Goal: Task Accomplishment & Management: Manage account settings

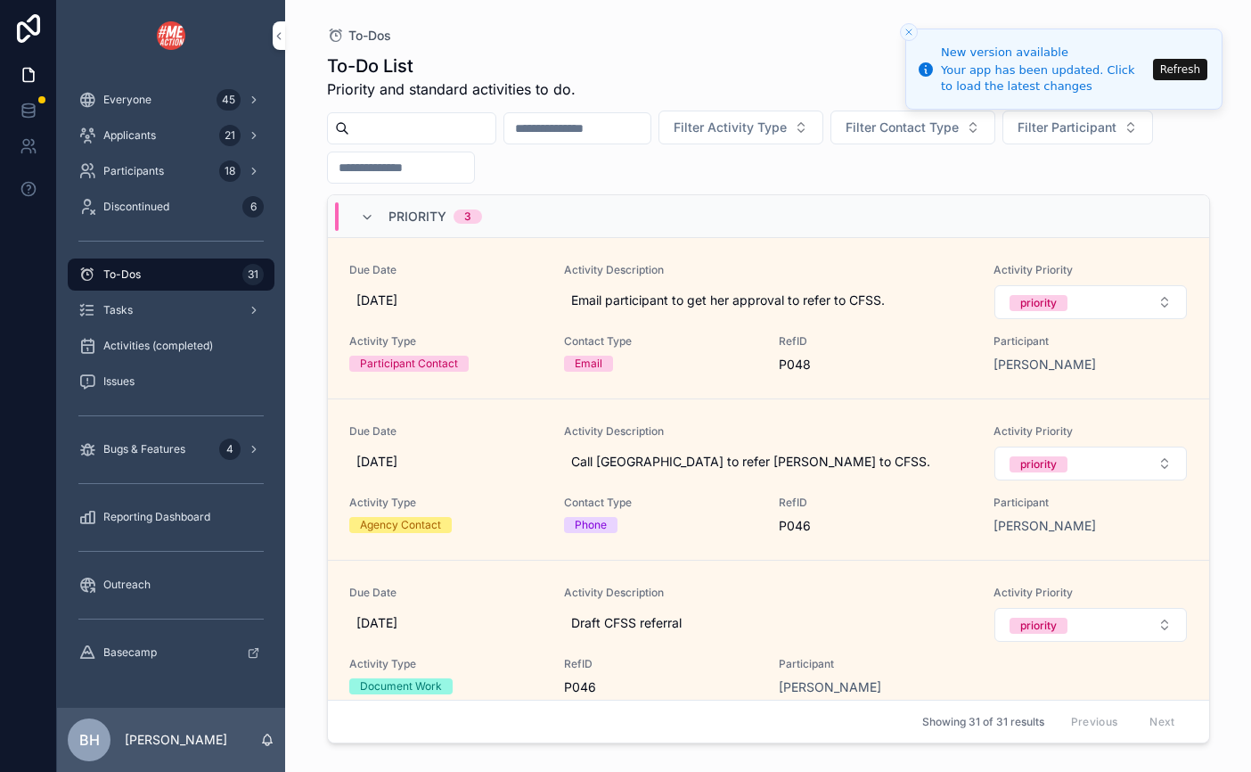
click at [1178, 73] on button "Refresh" at bounding box center [1180, 69] width 54 height 21
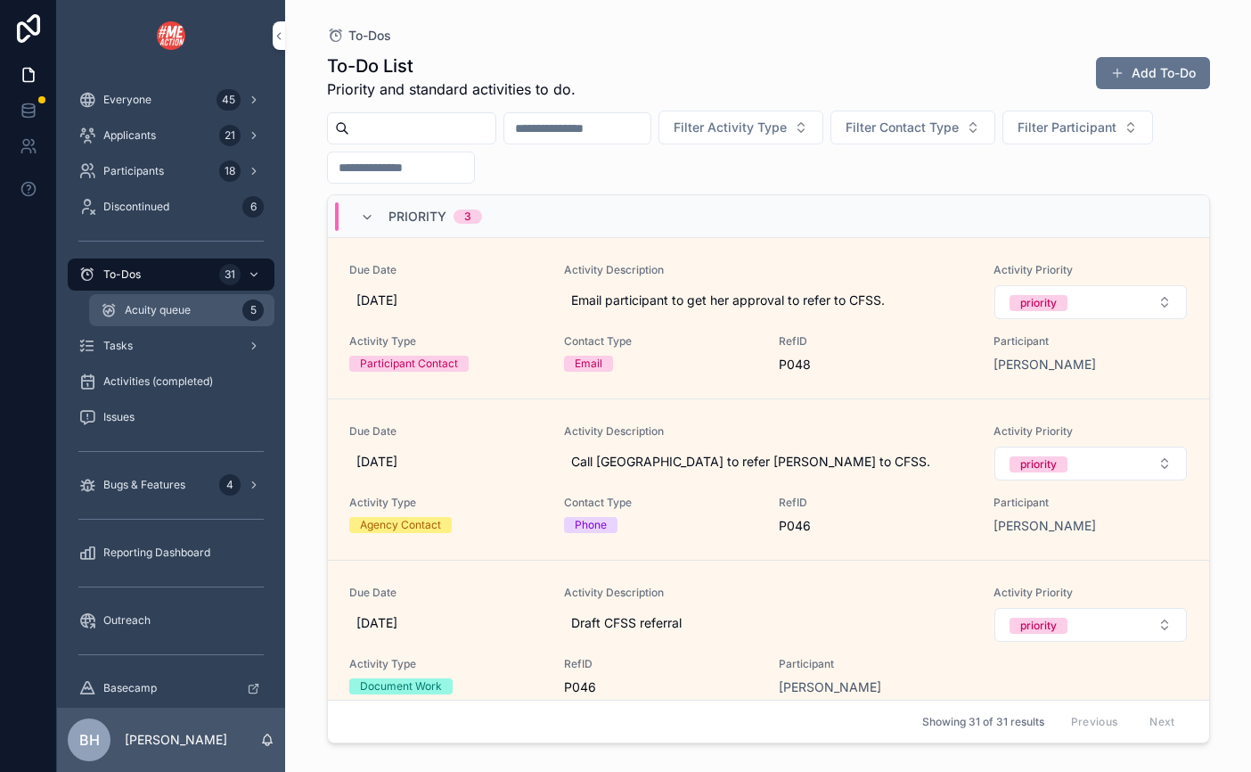
click at [158, 311] on span "Acuity queue" at bounding box center [158, 310] width 66 height 14
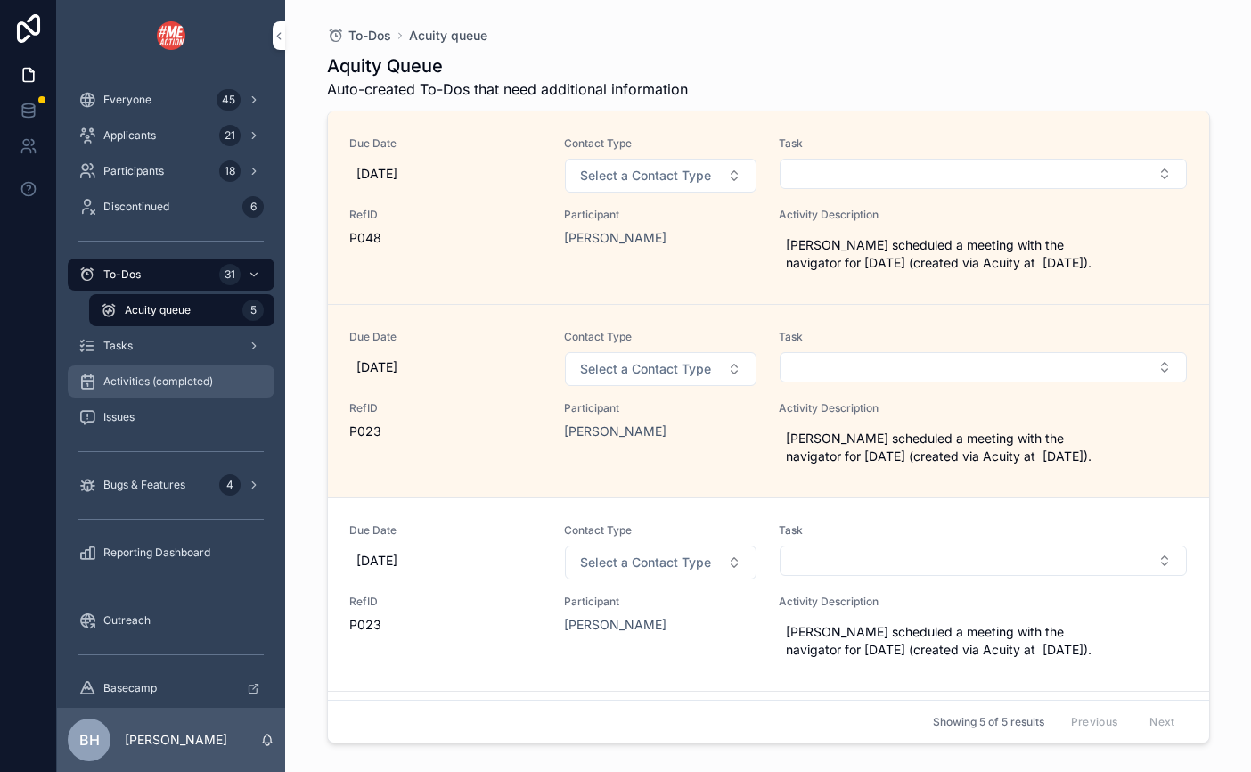
click at [135, 378] on span "Activities (completed)" at bounding box center [158, 381] width 110 height 14
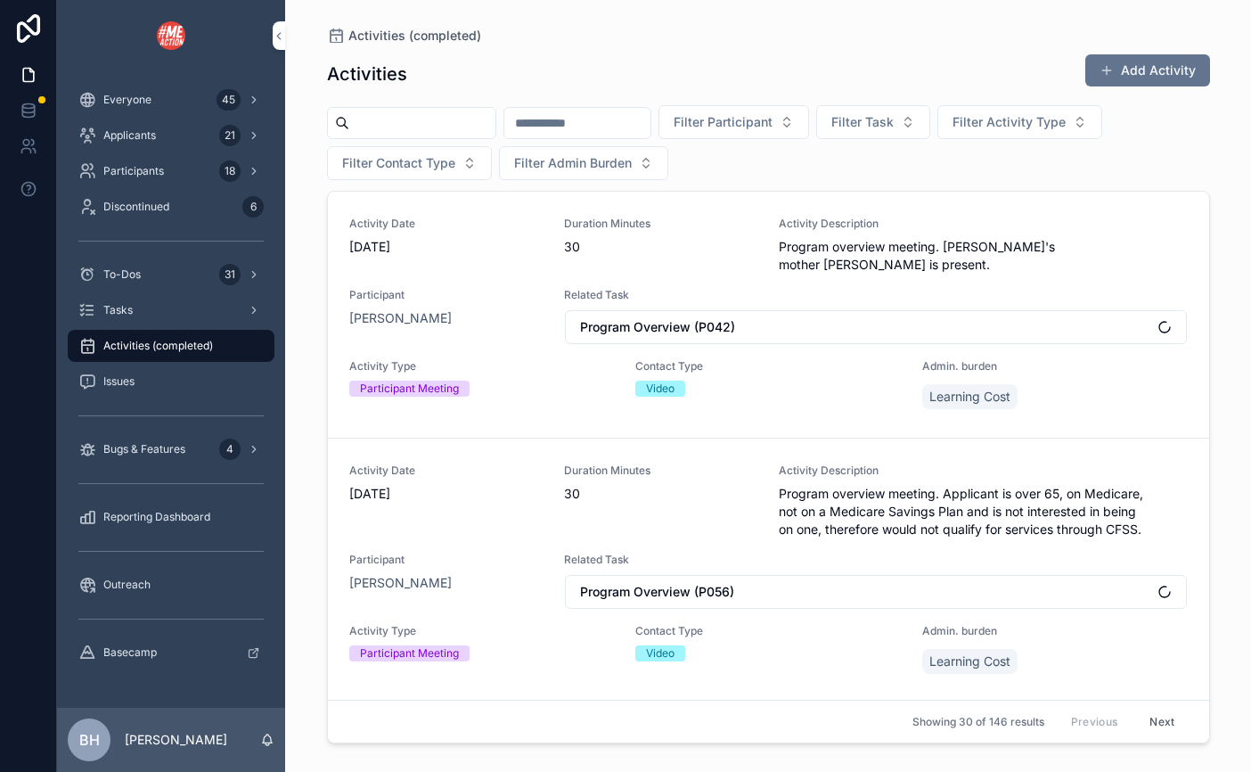
click at [495, 121] on input "scrollable content" at bounding box center [422, 122] width 146 height 25
click at [773, 122] on span "Filter Participant" at bounding box center [723, 122] width 99 height 18
type input "****"
click at [797, 195] on span "Rachel Mathes" at bounding box center [796, 194] width 102 height 18
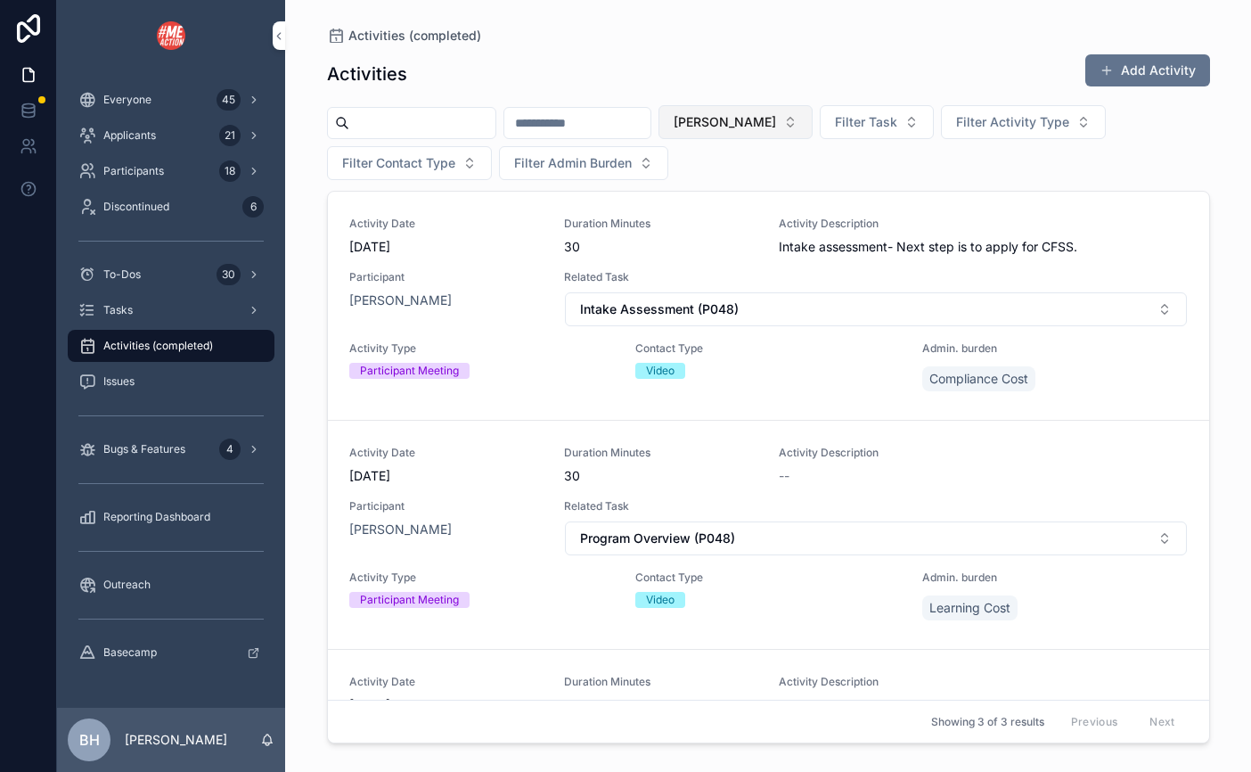
click at [813, 126] on button "Rachel Mathes" at bounding box center [735, 122] width 154 height 34
type input "****"
click at [845, 191] on div "Oliver Trousdale" at bounding box center [856, 194] width 248 height 29
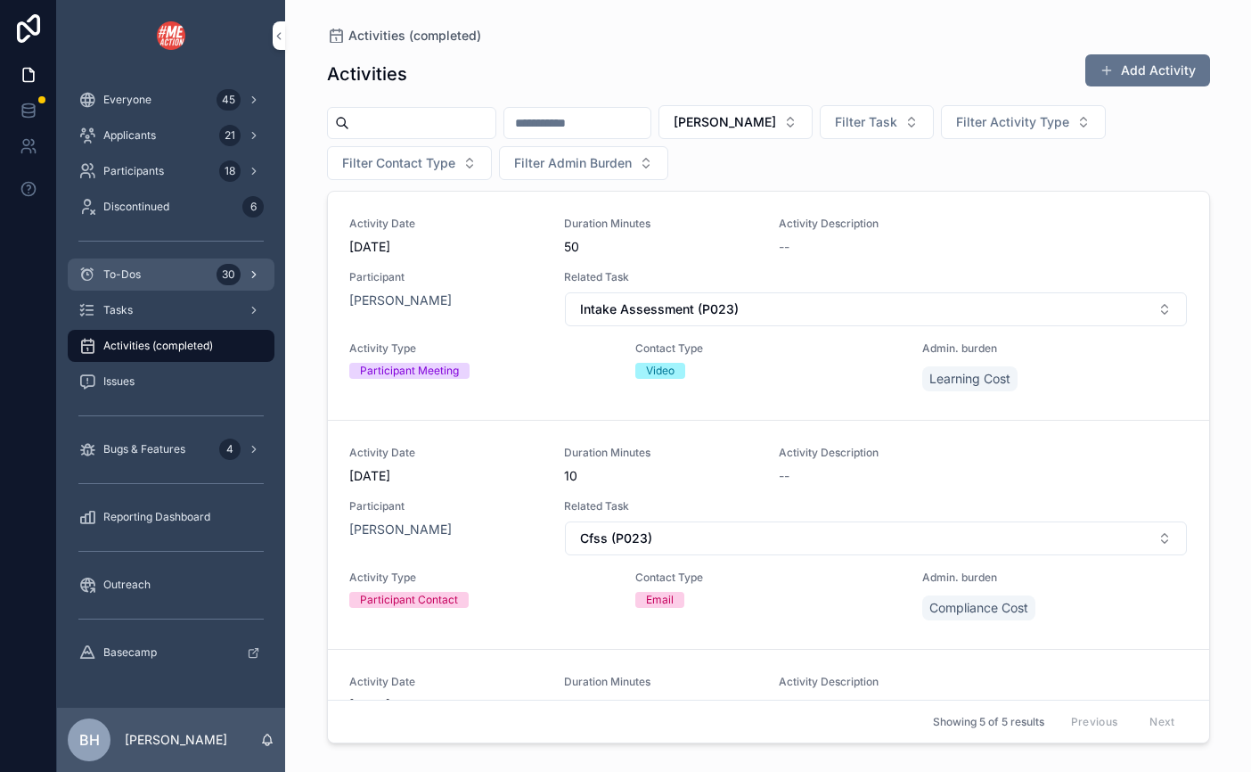
click at [115, 281] on span "To-Dos" at bounding box center [121, 274] width 37 height 14
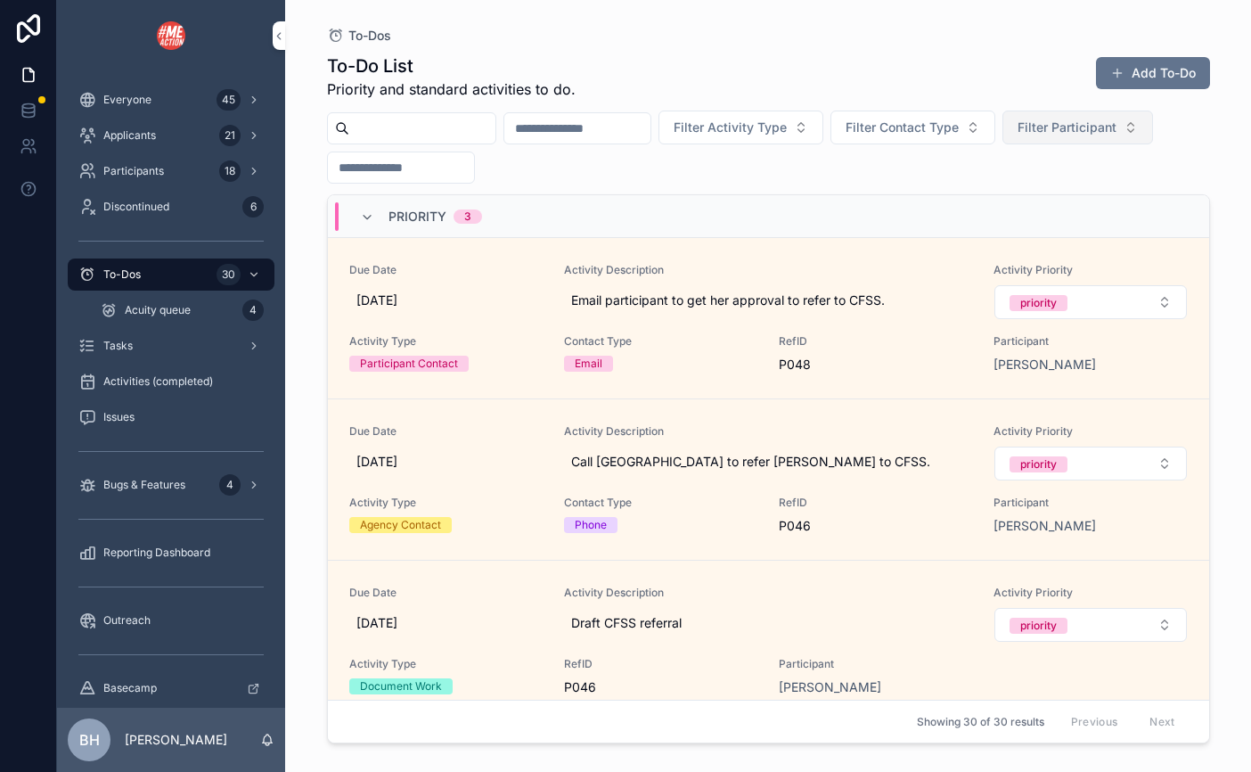
click at [1018, 136] on span "Filter Participant" at bounding box center [1067, 128] width 99 height 18
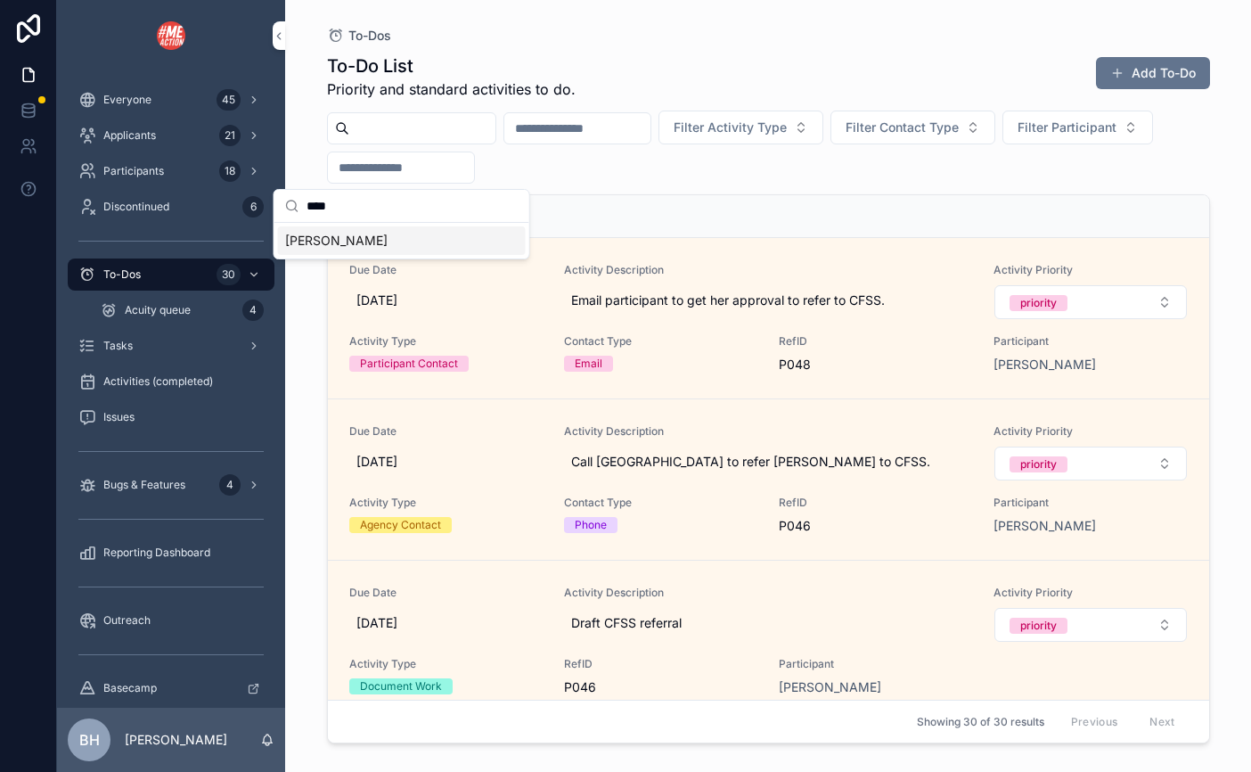
type input "****"
click at [387, 238] on div "Oliver Trousdale" at bounding box center [402, 240] width 248 height 29
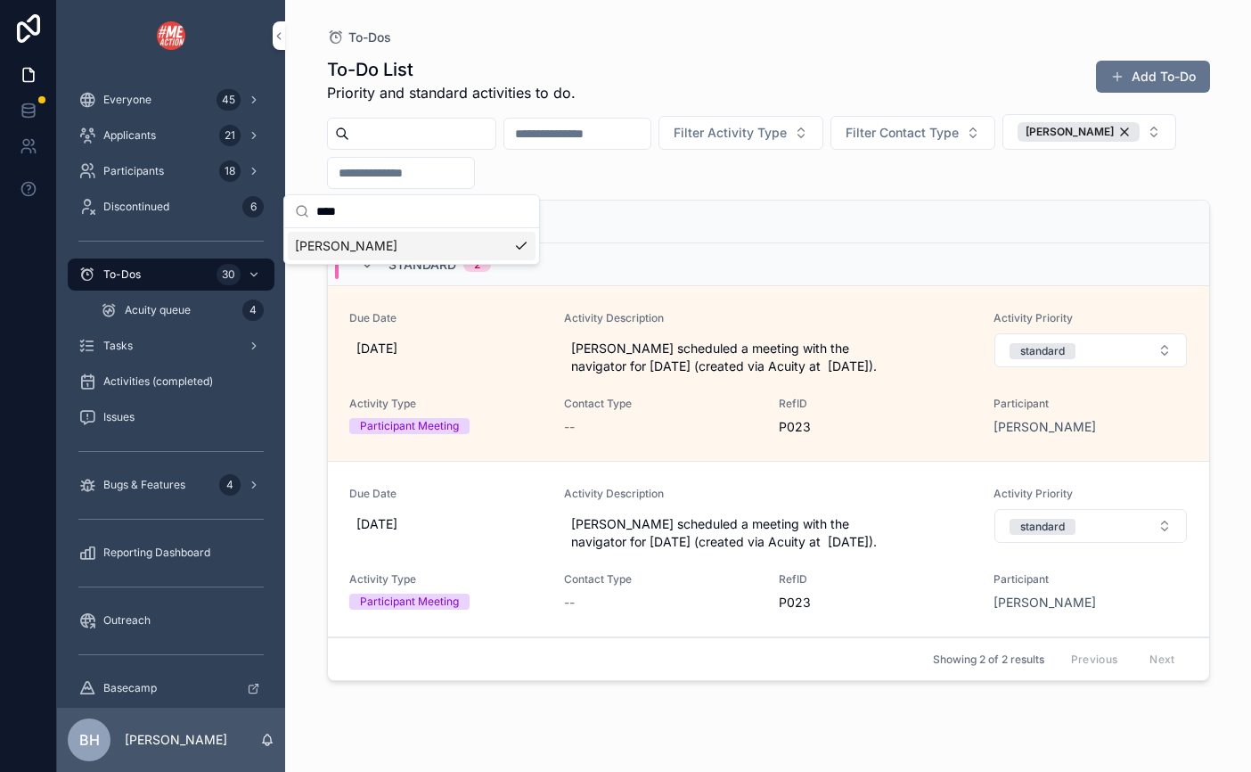
click at [320, 352] on div "To-Dos To-Do List Priority and standard activities to do. Add To-Do Filter Acti…" at bounding box center [769, 375] width 912 height 750
click at [1018, 142] on div "Oliver Trousdale" at bounding box center [1079, 132] width 122 height 20
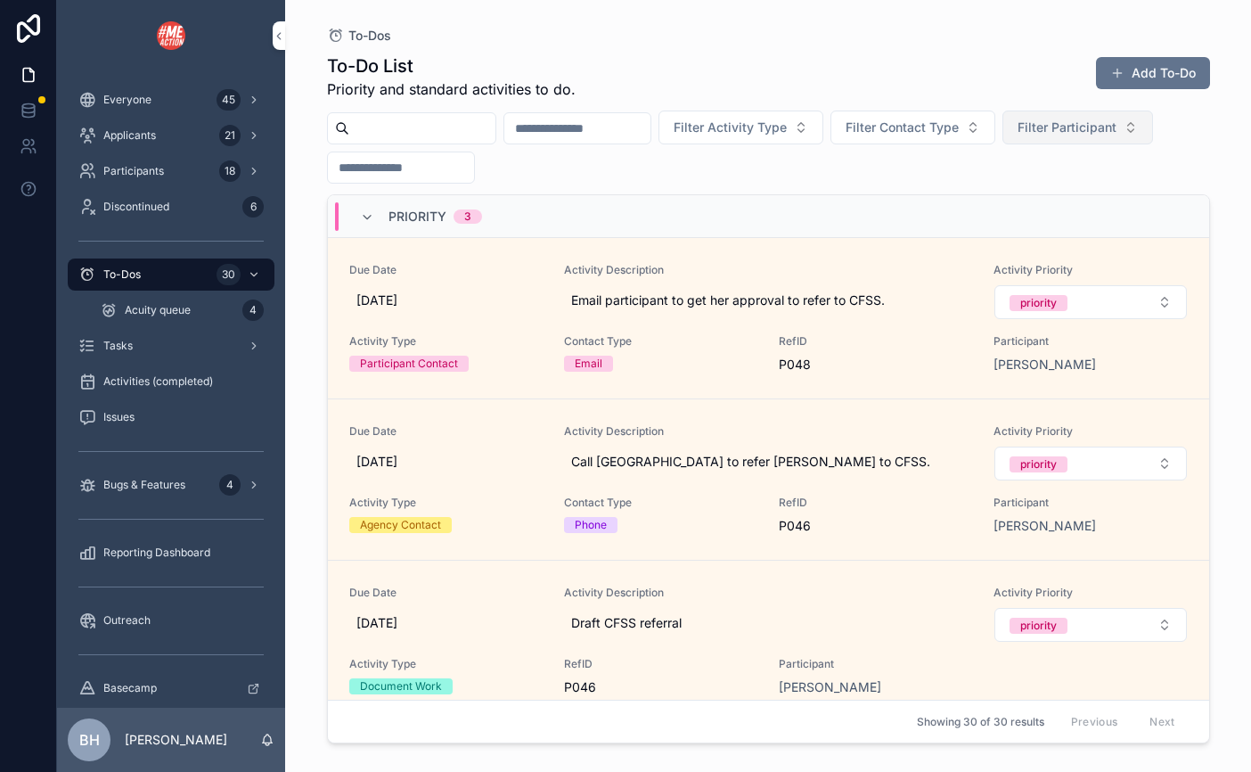
click at [1002, 144] on button "Filter Participant" at bounding box center [1077, 127] width 151 height 34
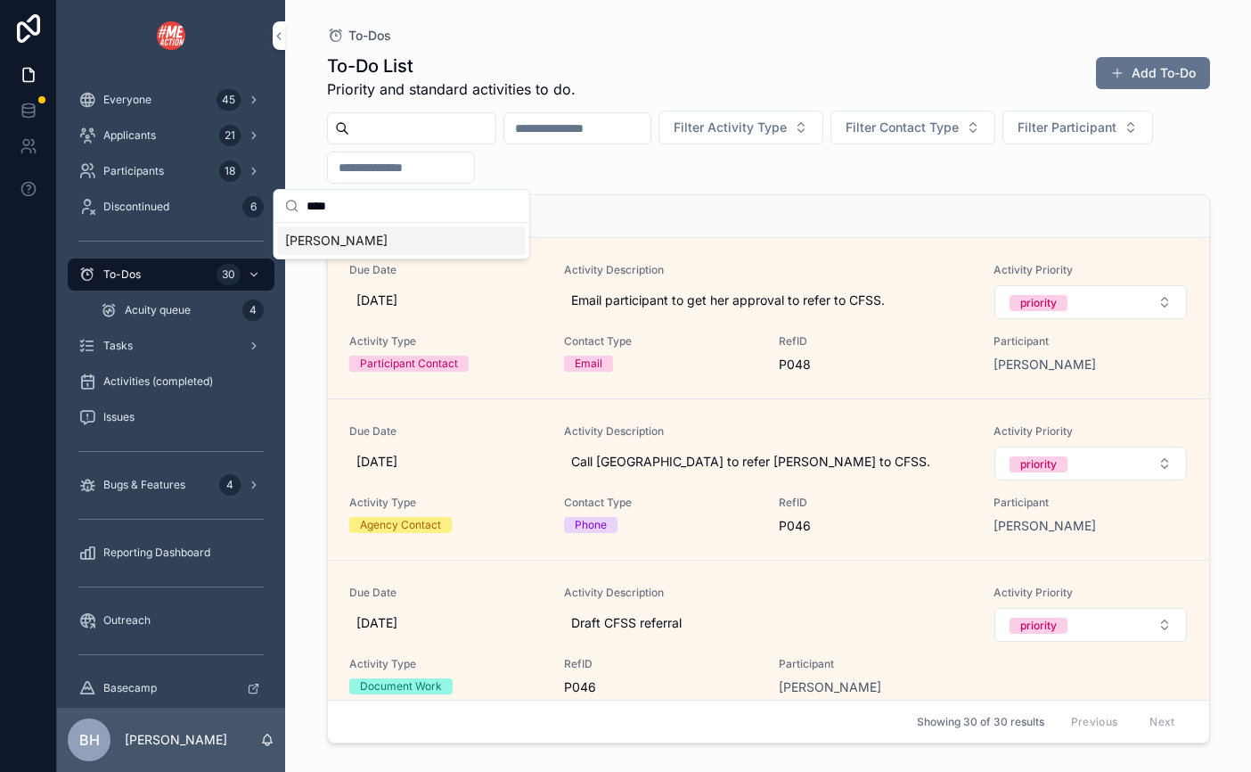
type input "****"
click at [363, 241] on div "Lark Domka" at bounding box center [402, 240] width 248 height 29
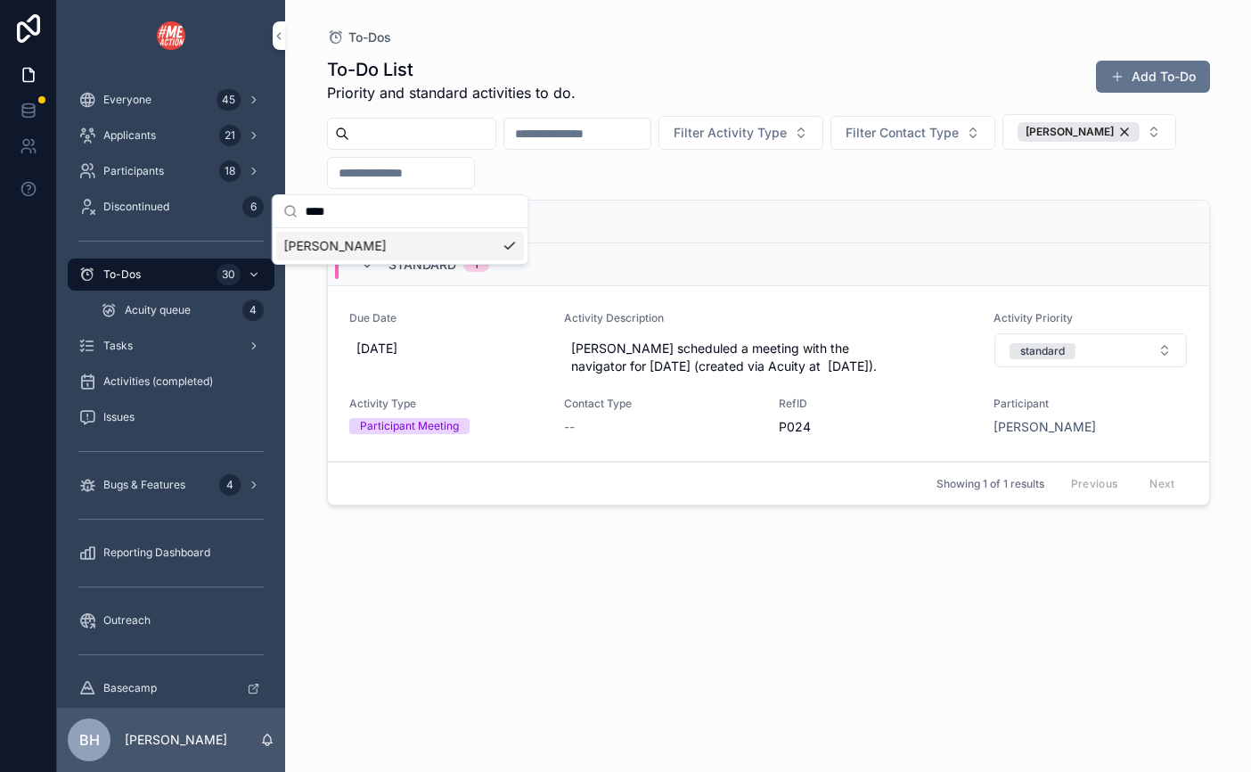
click at [301, 397] on div "To-Dos To-Do List Priority and standard activities to do. Add To-Do Filter Acti…" at bounding box center [768, 386] width 966 height 772
click at [1018, 142] on div "Lark Domka" at bounding box center [1079, 132] width 122 height 20
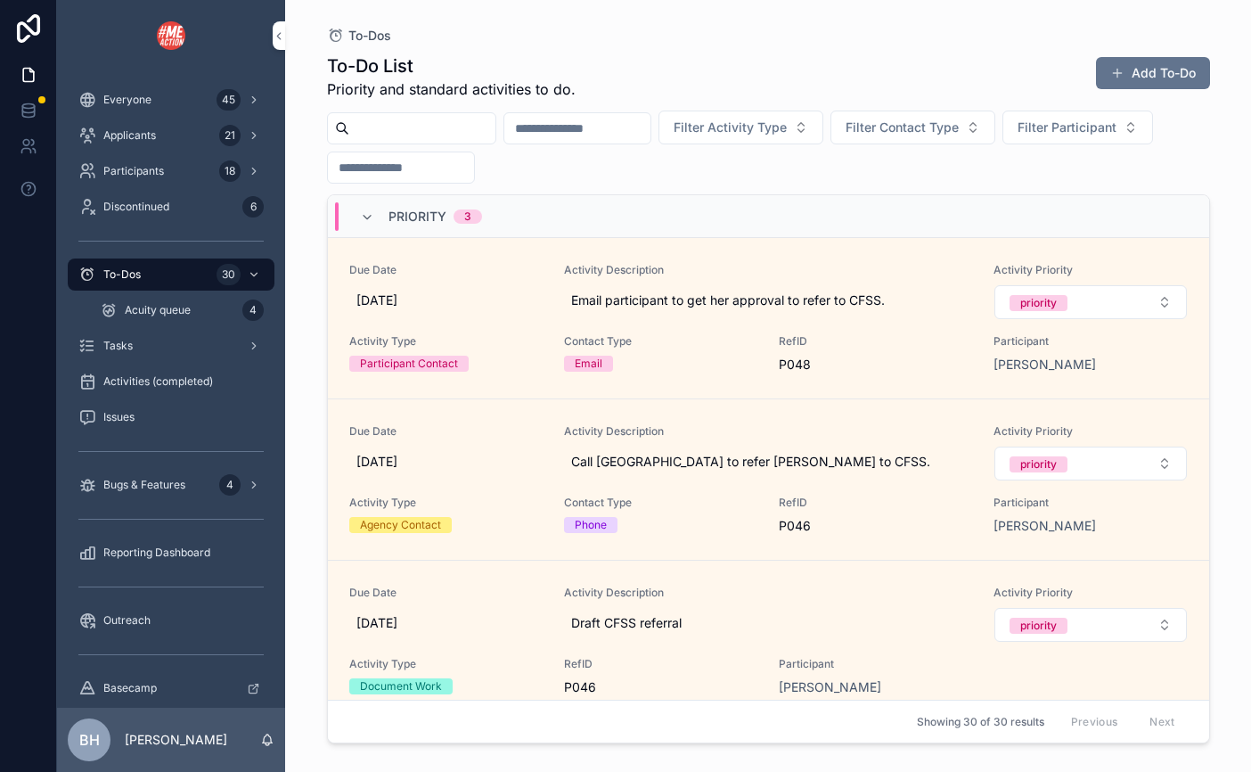
click at [1018, 136] on span "Filter Participant" at bounding box center [1067, 128] width 99 height 18
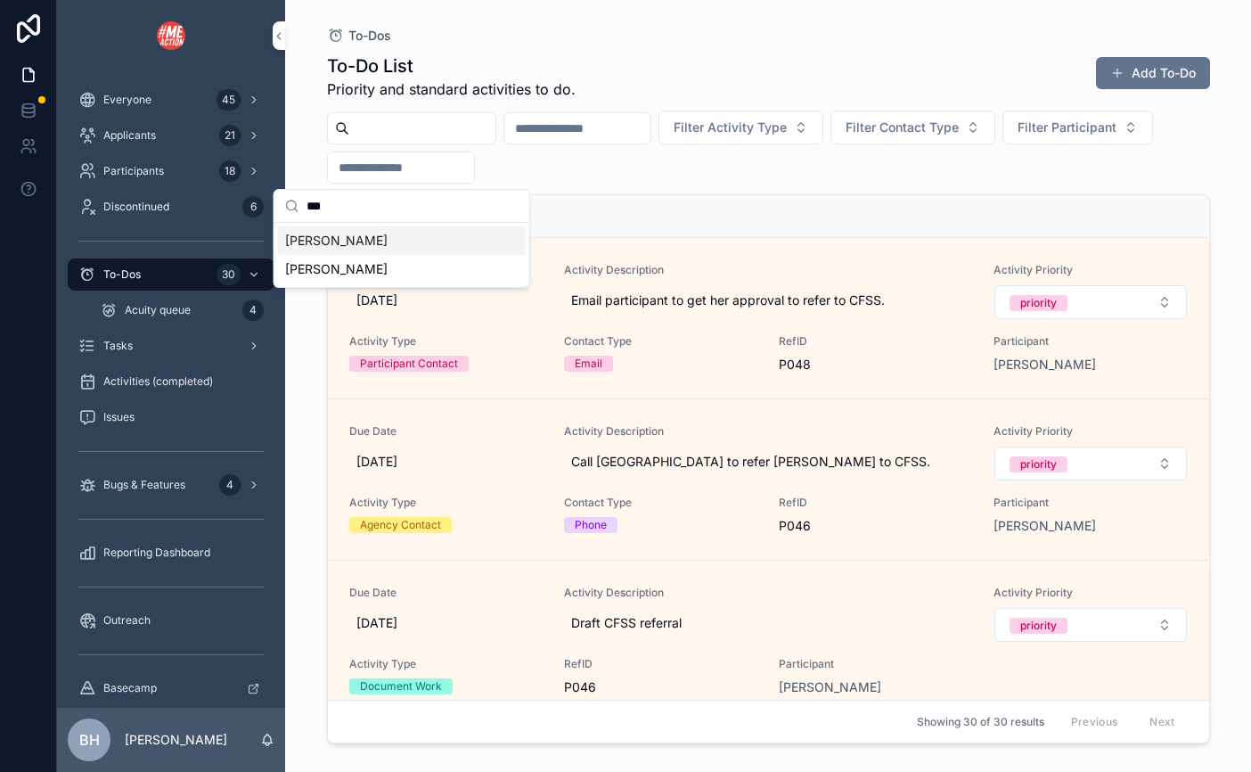
type input "***"
click at [389, 237] on div "[PERSON_NAME]" at bounding box center [402, 240] width 248 height 29
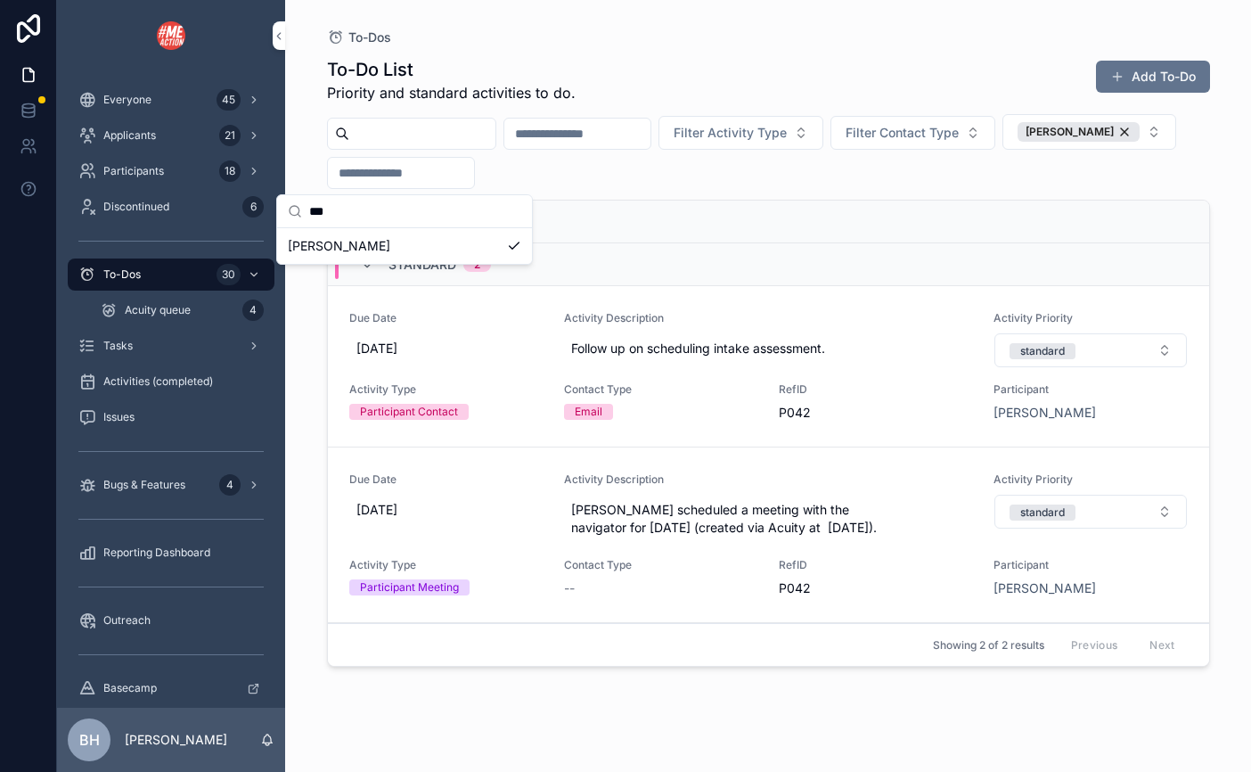
click at [314, 441] on div "To-Dos To-Do List Priority and standard activities to do. Add To-Do Filter Acti…" at bounding box center [769, 375] width 912 height 750
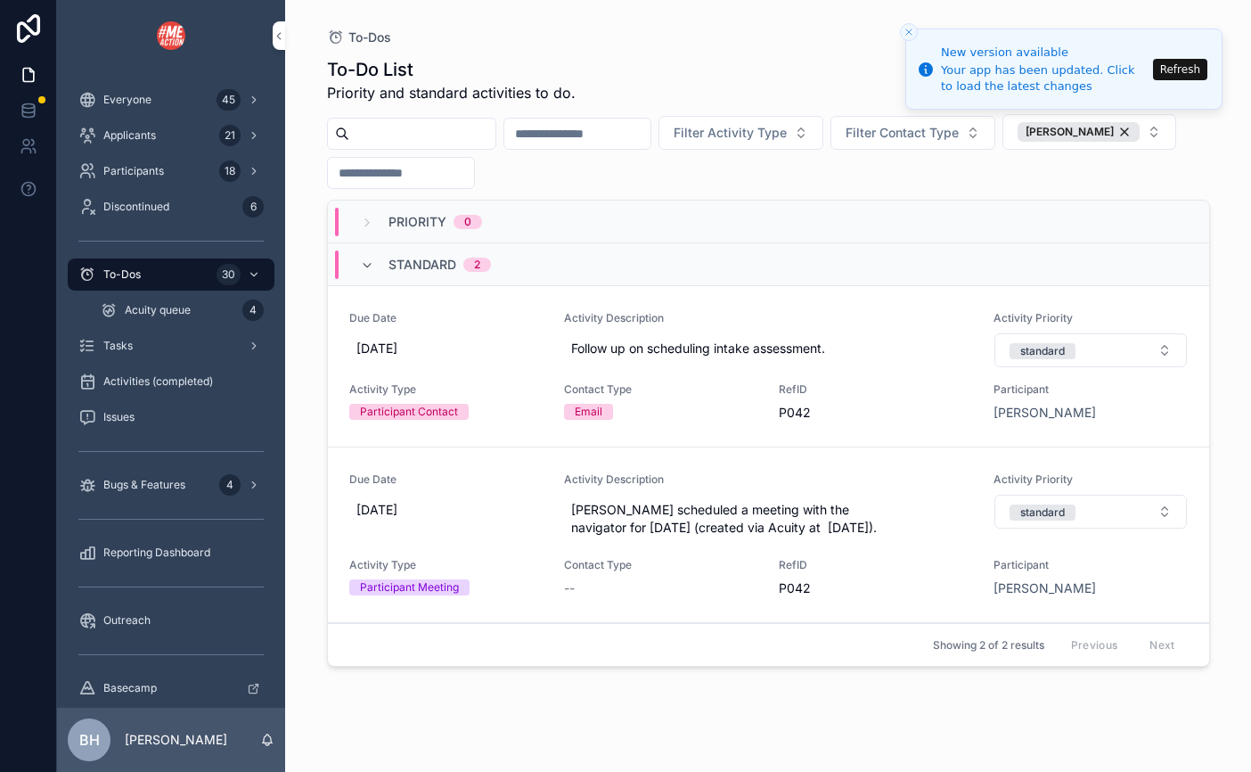
click at [1167, 65] on button "Refresh" at bounding box center [1180, 69] width 54 height 21
